Goal: Register for event/course: Sign up to attend an event or enroll in a course

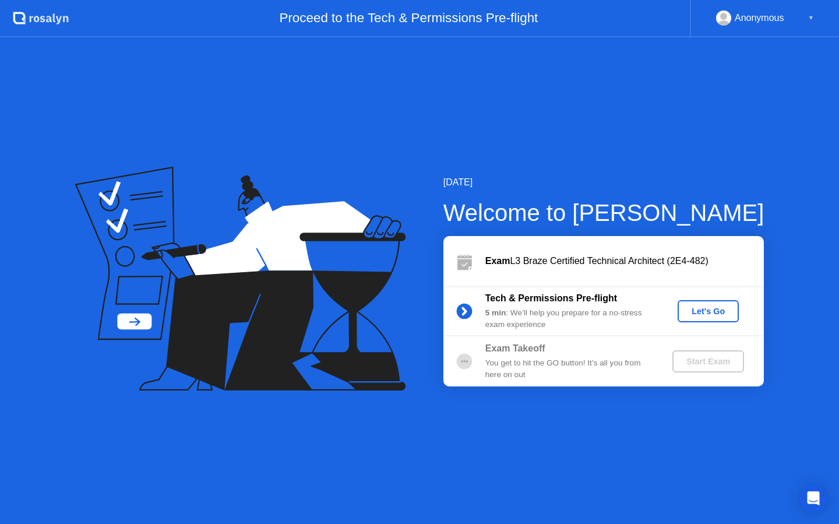
click at [708, 312] on div "Let's Go" at bounding box center [708, 311] width 52 height 9
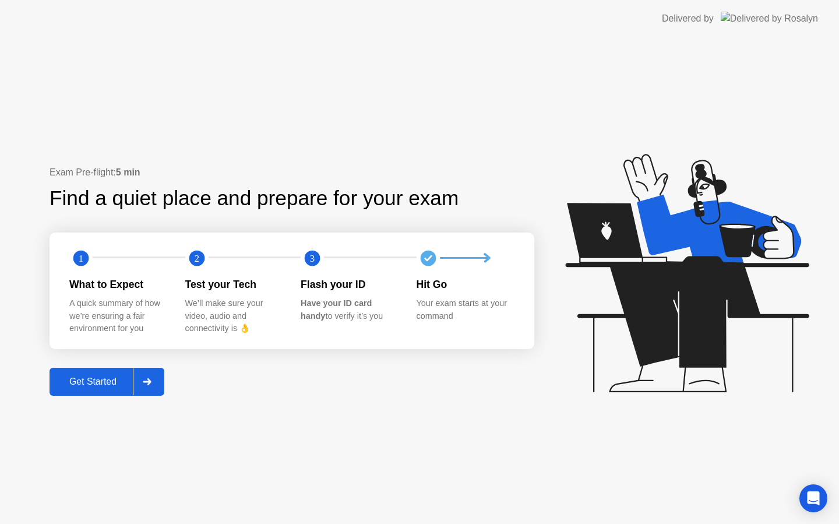
click at [112, 387] on div "Get Started" at bounding box center [93, 381] width 80 height 10
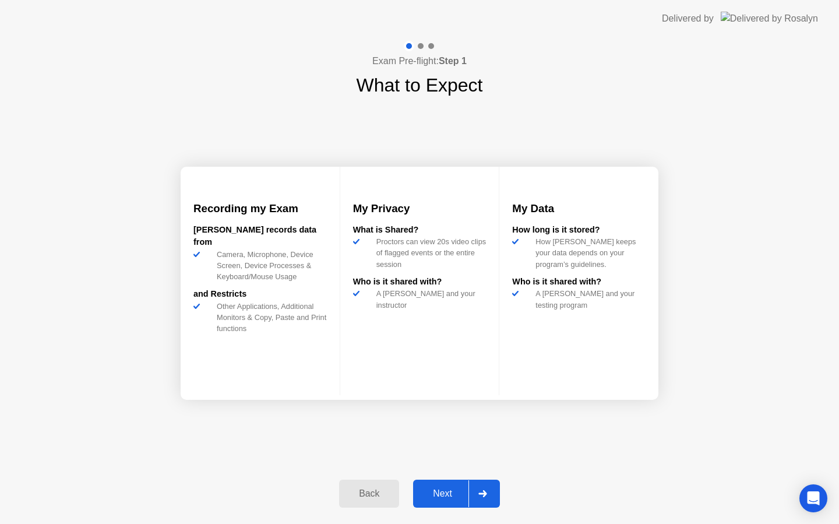
click at [437, 496] on div "Next" at bounding box center [443, 493] width 52 height 10
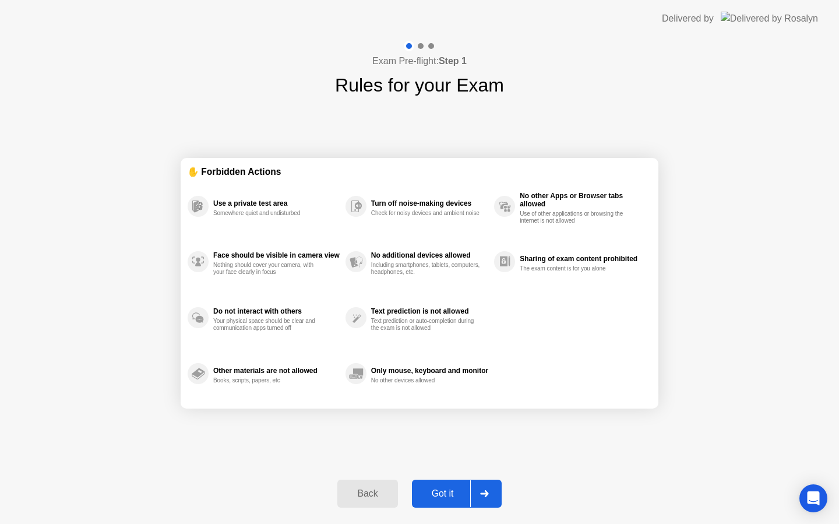
click at [459, 497] on div "Got it" at bounding box center [443, 493] width 55 height 10
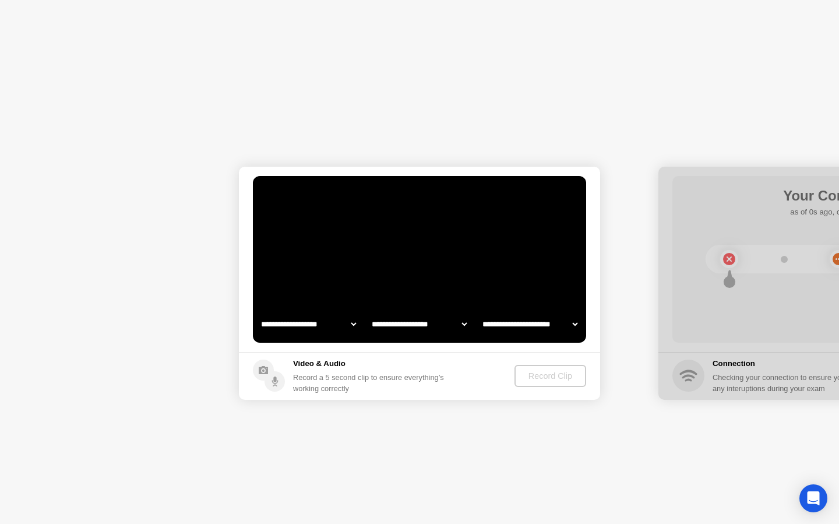
select select "**********"
select select "*******"
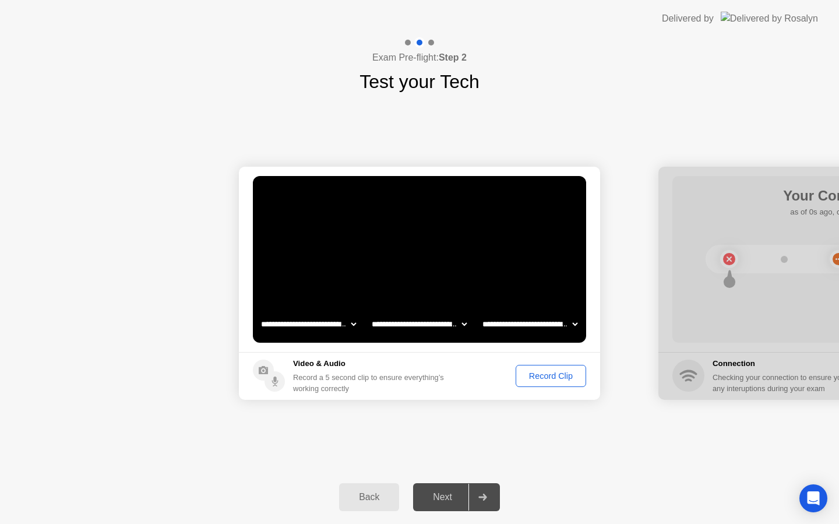
click at [561, 376] on div "Record Clip" at bounding box center [551, 375] width 62 height 9
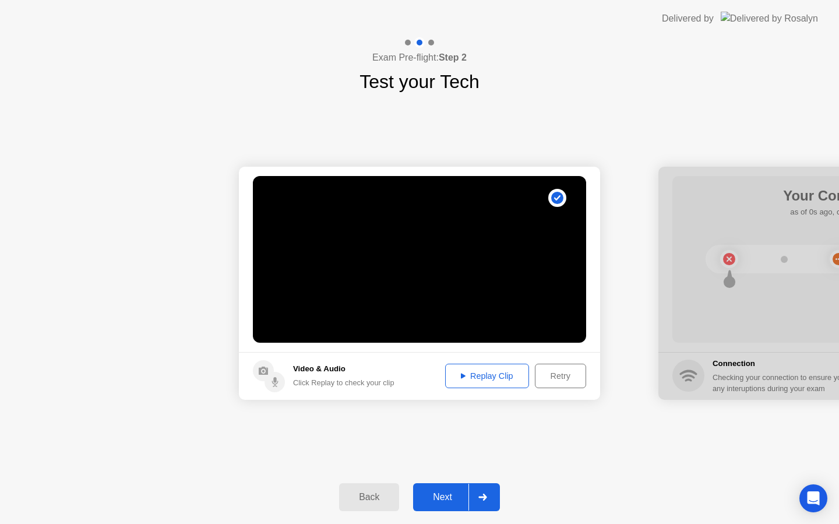
click at [442, 496] on div "Next" at bounding box center [443, 497] width 52 height 10
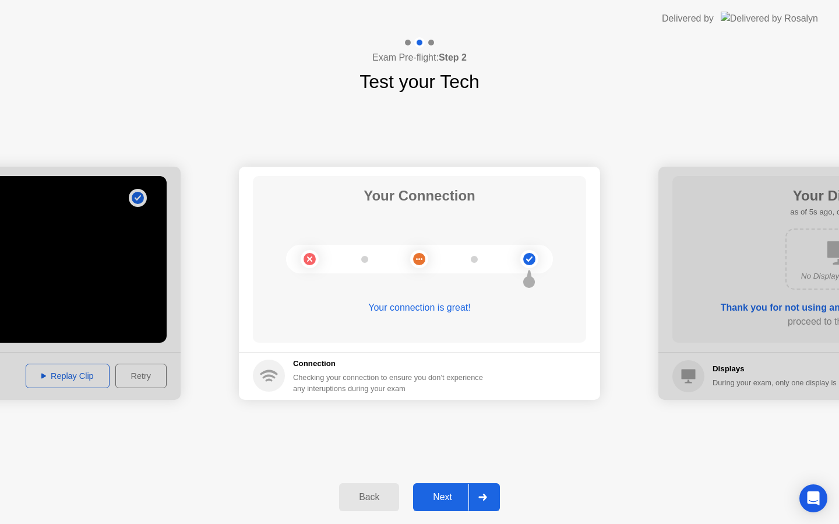
click at [446, 495] on div "Next" at bounding box center [443, 497] width 52 height 10
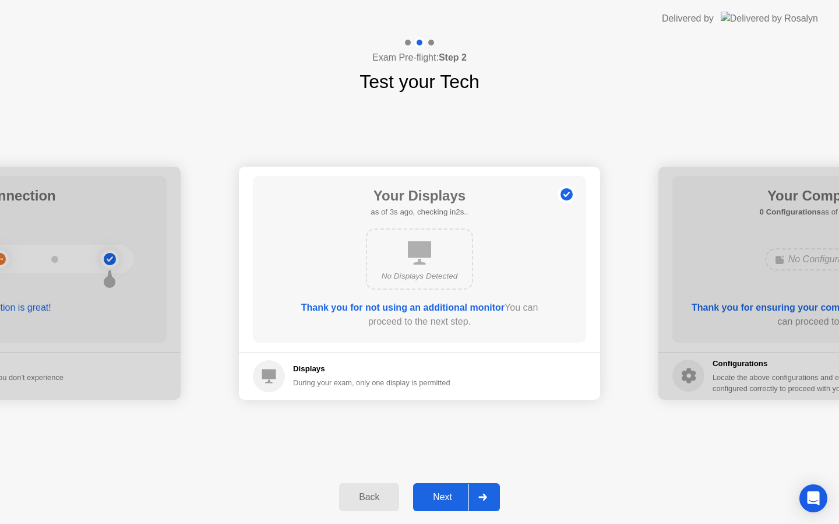
click at [446, 495] on div "Next" at bounding box center [443, 497] width 52 height 10
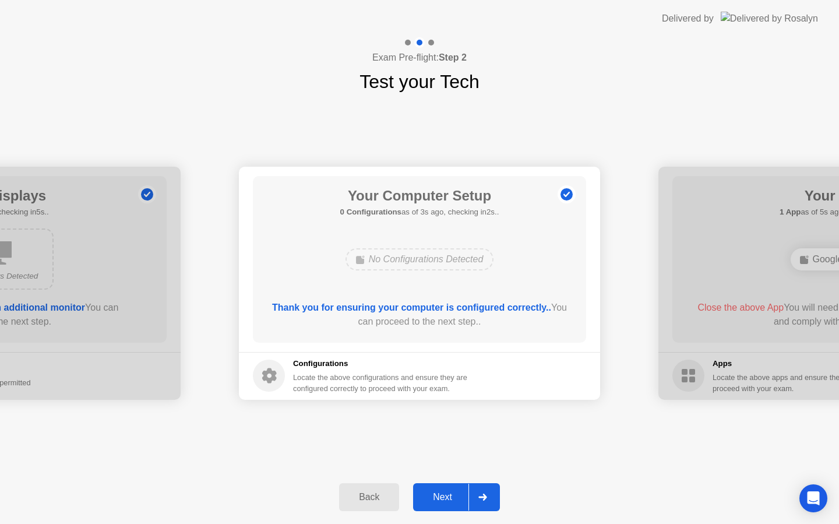
click at [446, 495] on div "Next" at bounding box center [443, 497] width 52 height 10
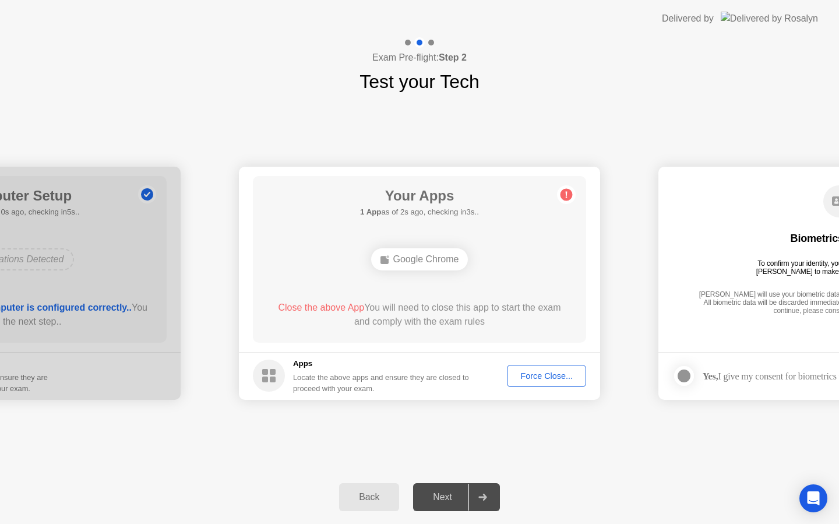
click at [559, 377] on div "Force Close..." at bounding box center [546, 375] width 71 height 9
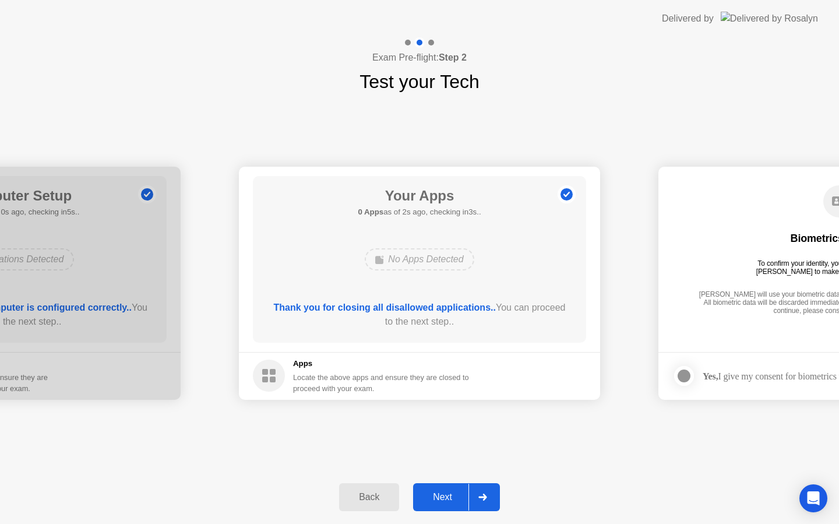
click at [446, 494] on div "Next" at bounding box center [443, 497] width 52 height 10
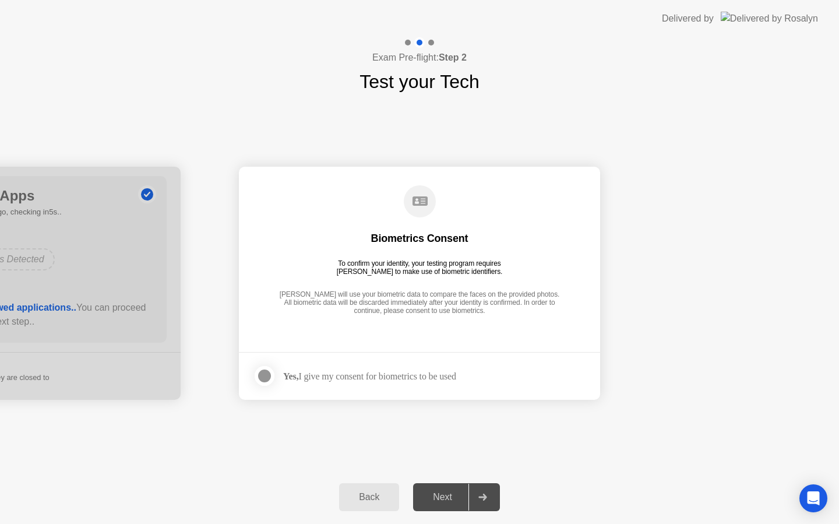
click at [269, 376] on div at bounding box center [265, 376] width 14 height 14
click at [448, 497] on div "Next" at bounding box center [443, 497] width 52 height 10
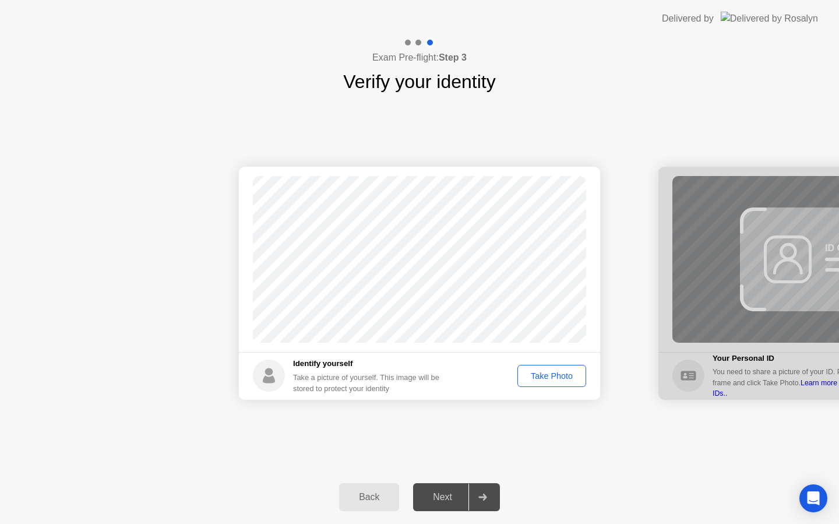
click at [448, 498] on div "Next" at bounding box center [443, 497] width 52 height 10
click at [550, 375] on div "Take Photo" at bounding box center [552, 375] width 61 height 9
click at [447, 502] on div "Next" at bounding box center [443, 497] width 52 height 10
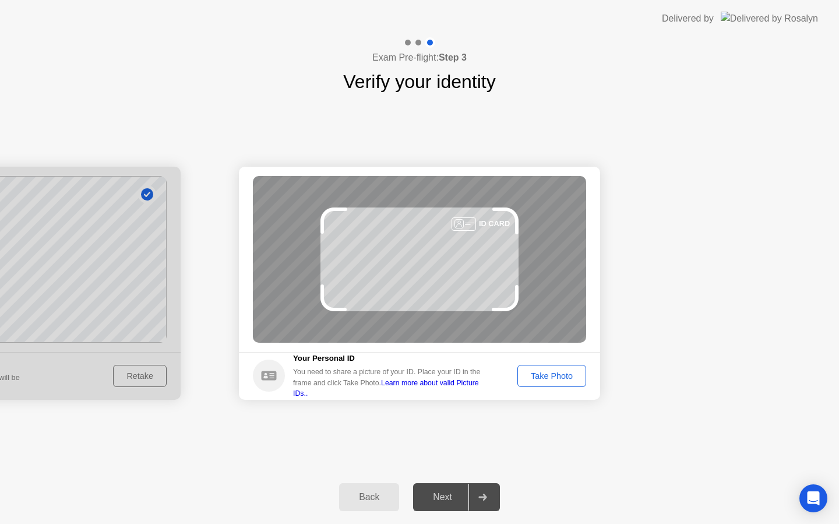
click at [545, 375] on div "Take Photo" at bounding box center [552, 375] width 61 height 9
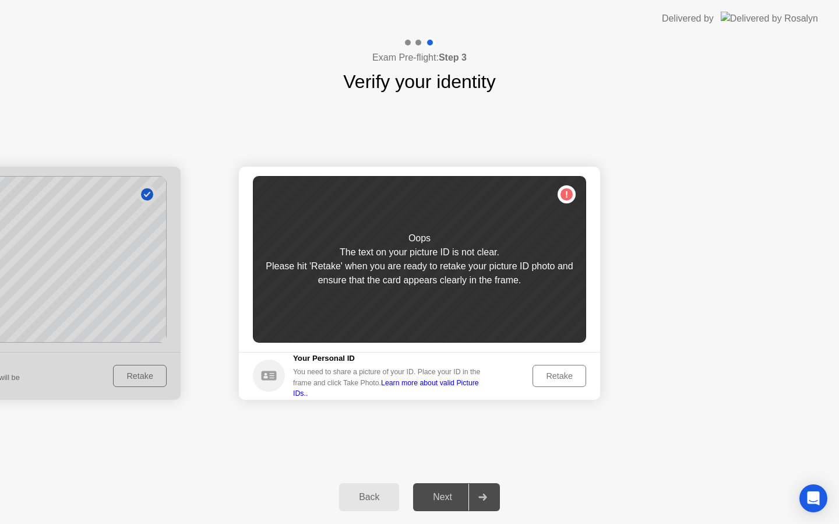
click at [545, 375] on div "Retake" at bounding box center [559, 375] width 45 height 9
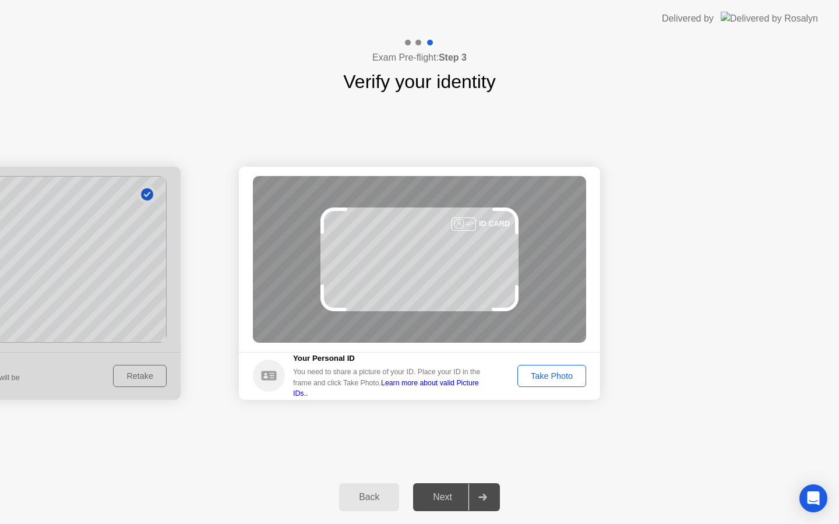
click at [545, 375] on div "Take Photo" at bounding box center [552, 375] width 61 height 9
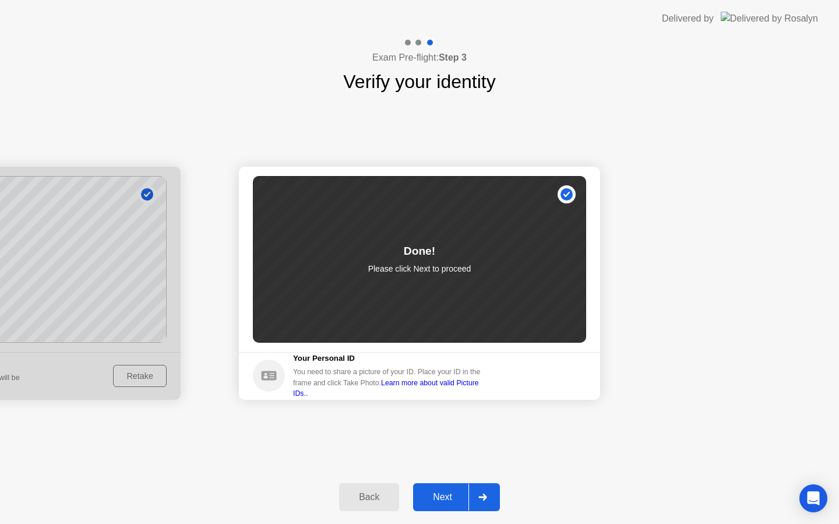
click at [447, 498] on div "Next" at bounding box center [443, 497] width 52 height 10
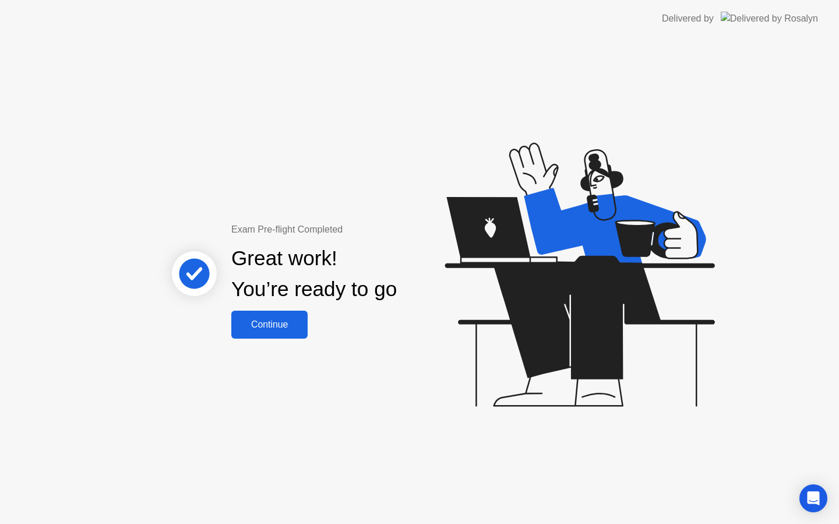
click at [273, 322] on div "Continue" at bounding box center [269, 324] width 69 height 10
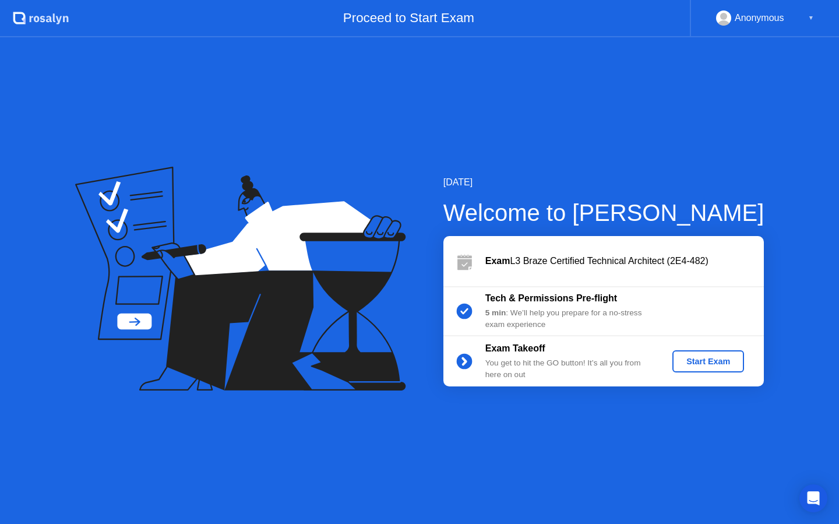
click at [703, 365] on div "Start Exam" at bounding box center [708, 361] width 62 height 9
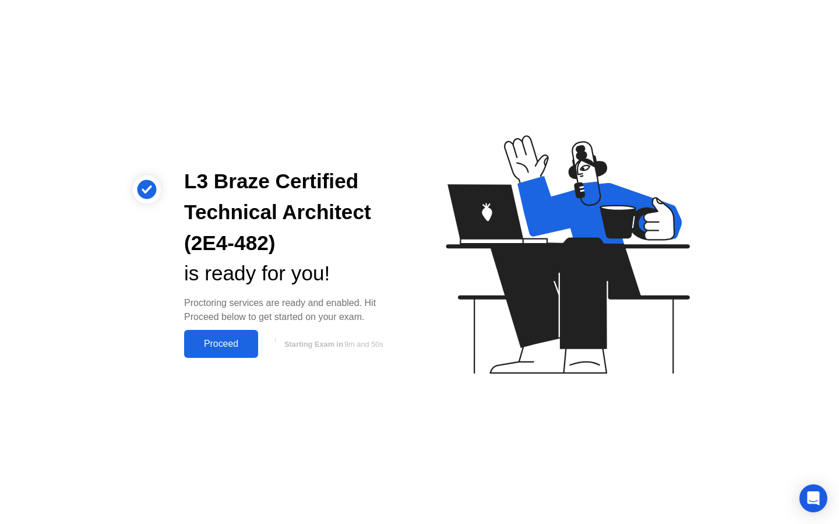
click at [216, 348] on div "Proceed" at bounding box center [221, 344] width 67 height 10
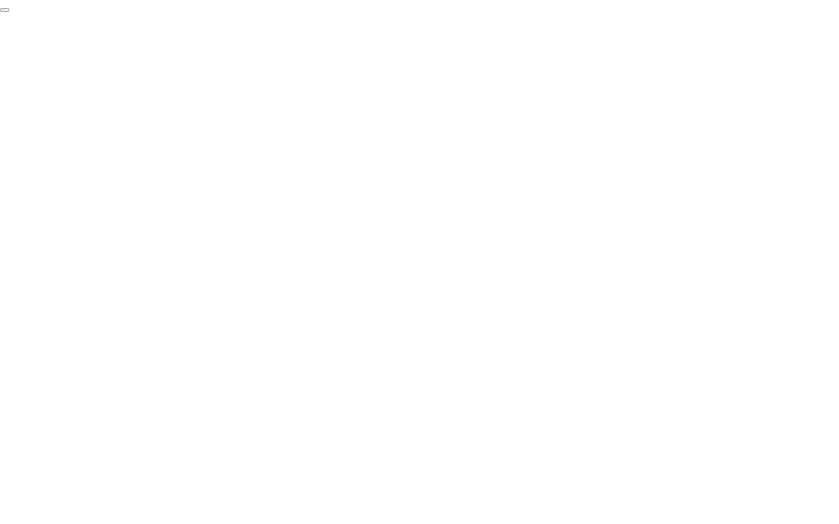
click div "End Proctoring Session"
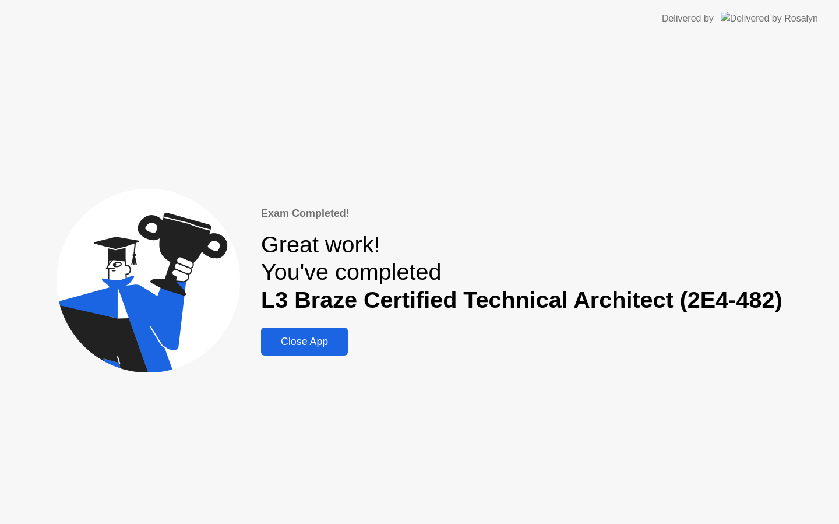
click at [311, 344] on div "Close App" at bounding box center [305, 342] width 80 height 12
